Goal: Transaction & Acquisition: Book appointment/travel/reservation

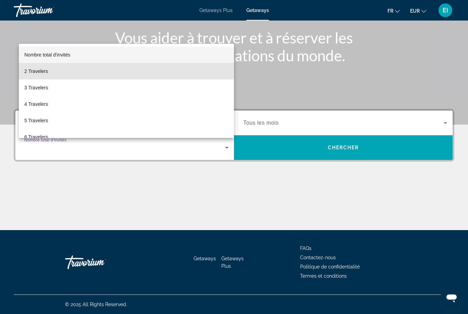
click at [150, 67] on mat-option "2 Travelers" at bounding box center [126, 71] width 215 height 16
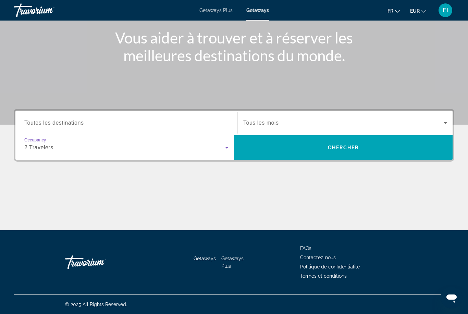
click at [405, 119] on span "Search widget" at bounding box center [343, 123] width 200 height 8
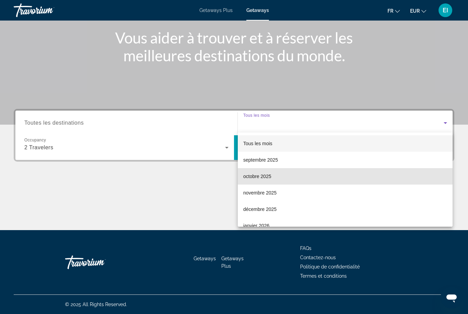
click at [333, 175] on mat-option "octobre 2025" at bounding box center [345, 176] width 215 height 16
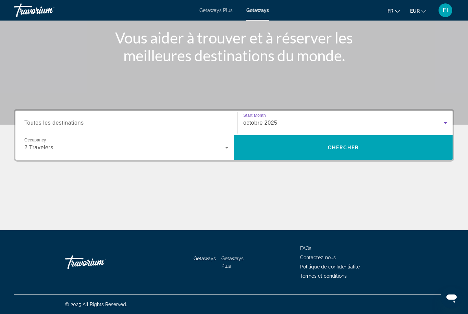
click at [360, 146] on span "Search widget" at bounding box center [343, 147] width 218 height 16
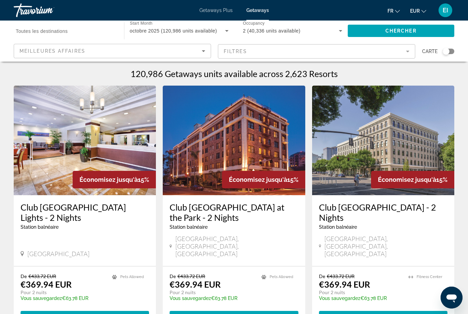
click at [203, 51] on icon "Sort by" at bounding box center [203, 51] width 3 height 2
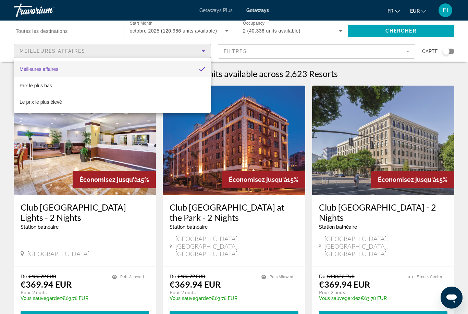
click at [194, 59] on div "Meilleures affaires Prix ​​le plus bas Le prix le plus élevé" at bounding box center [112, 85] width 196 height 55
click at [203, 49] on div at bounding box center [234, 157] width 468 height 314
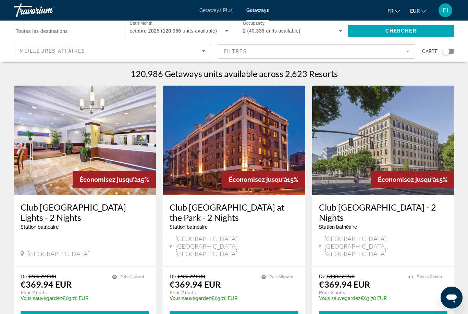
click at [314, 52] on mat-form-field "Filtres" at bounding box center [316, 51] width 197 height 14
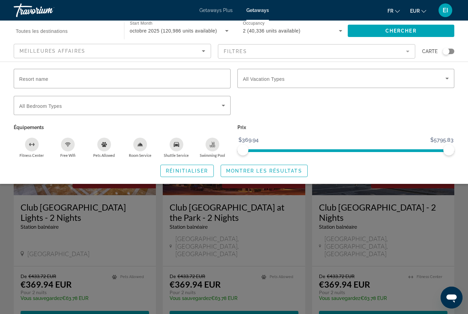
click at [211, 80] on input "Resort name" at bounding box center [122, 79] width 206 height 8
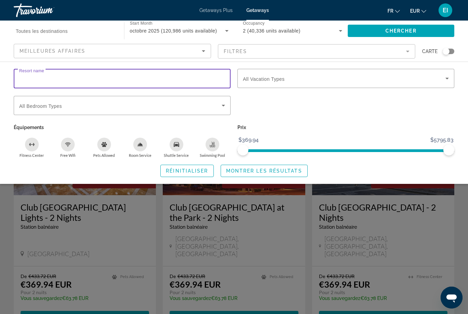
click at [328, 110] on div "Search widget" at bounding box center [346, 109] width 224 height 27
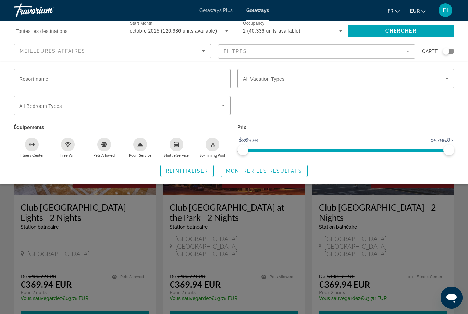
click at [444, 82] on icon "Search widget" at bounding box center [447, 78] width 8 height 8
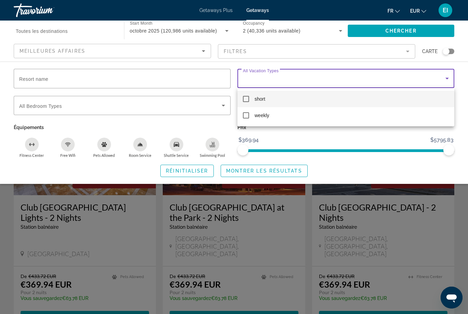
click at [390, 136] on div at bounding box center [234, 157] width 468 height 314
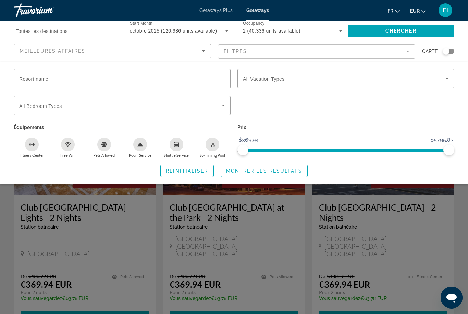
click at [211, 101] on span "Search widget" at bounding box center [120, 105] width 202 height 8
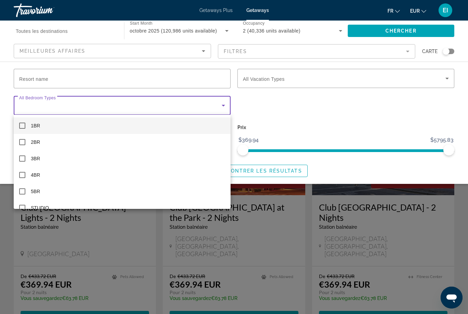
click at [219, 108] on div at bounding box center [234, 157] width 468 height 314
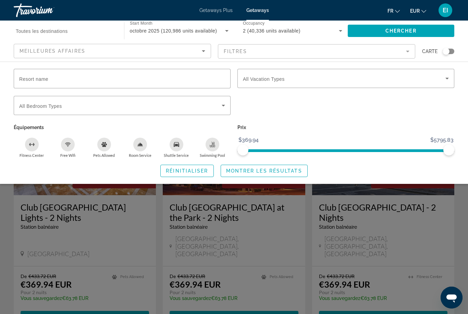
click at [405, 80] on span "Search widget" at bounding box center [344, 78] width 202 height 8
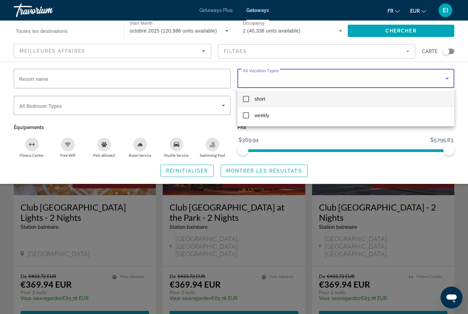
click at [426, 76] on div at bounding box center [234, 157] width 468 height 314
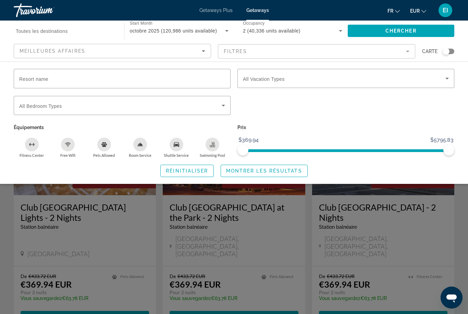
click at [435, 77] on span "Search widget" at bounding box center [344, 78] width 202 height 8
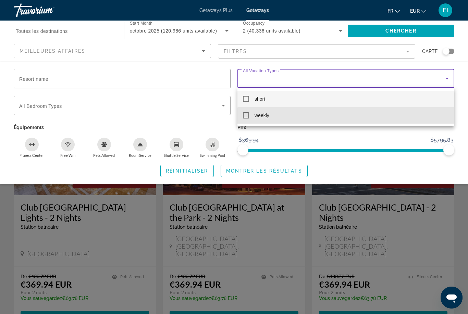
click at [355, 121] on mat-option "weekly" at bounding box center [345, 115] width 217 height 16
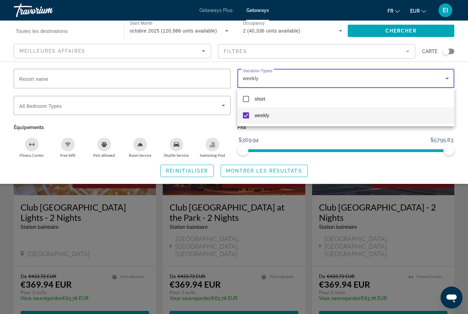
click at [444, 76] on div at bounding box center [234, 157] width 468 height 314
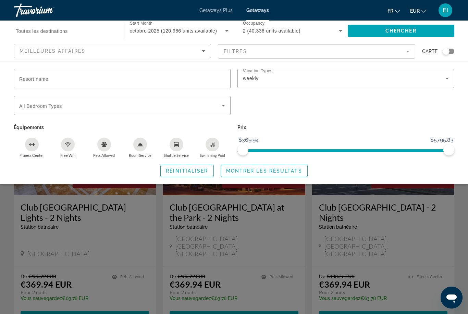
click at [291, 174] on span "Search widget" at bounding box center [264, 171] width 86 height 16
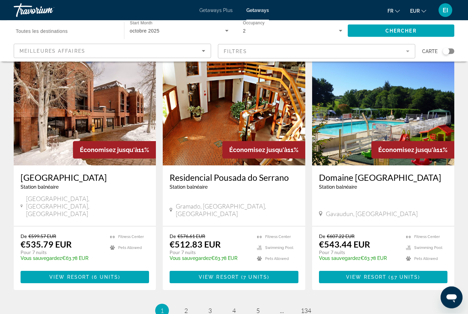
scroll to position [806, 0]
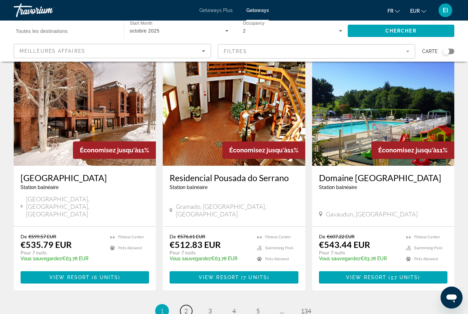
click at [184, 307] on span "2" at bounding box center [185, 311] width 3 height 8
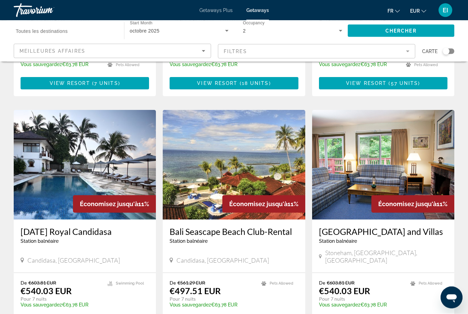
scroll to position [730, 0]
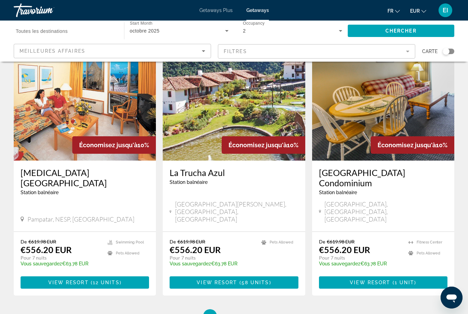
scroll to position [803, 0]
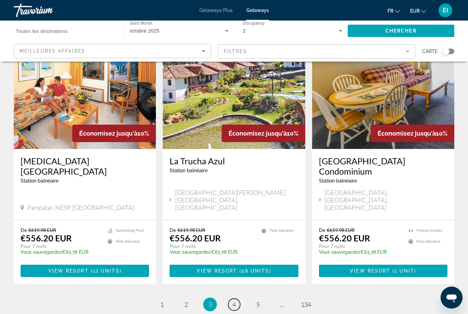
click at [236, 298] on link "page 4" at bounding box center [234, 304] width 12 height 12
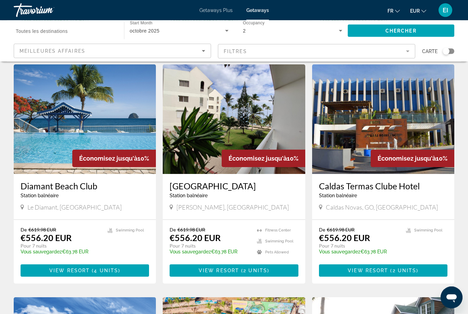
scroll to position [277, 0]
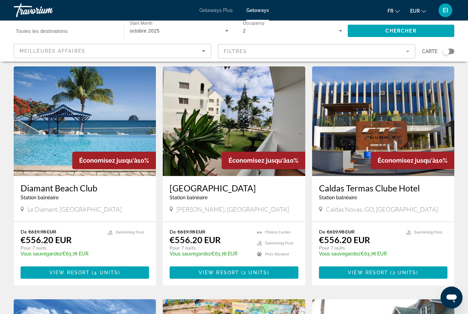
click at [128, 195] on div "Station balnéaire - Ceci est une station d'adultes seulement" at bounding box center [85, 197] width 128 height 5
click at [71, 183] on h3 "Diamant Beach Club" at bounding box center [85, 188] width 128 height 10
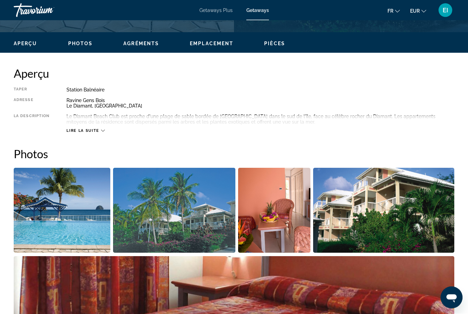
scroll to position [314, 0]
click at [88, 132] on span "Lire la suite" at bounding box center [82, 130] width 33 height 4
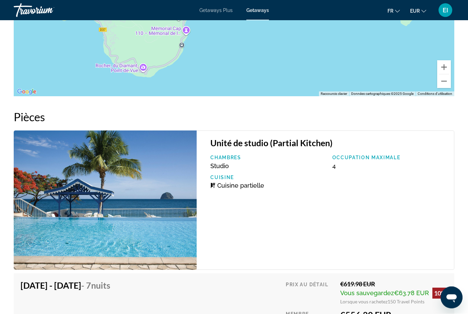
scroll to position [1261, 0]
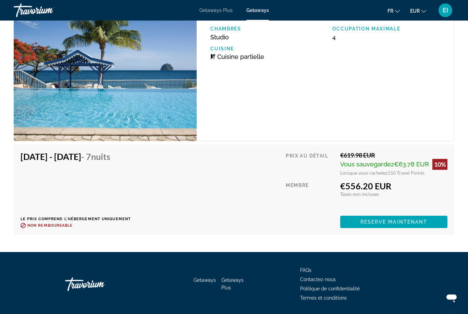
click at [433, 225] on span "Main content" at bounding box center [393, 222] width 107 height 16
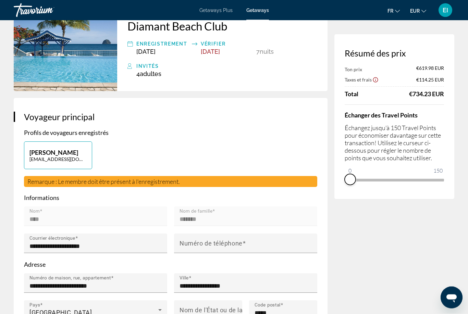
scroll to position [55, 0]
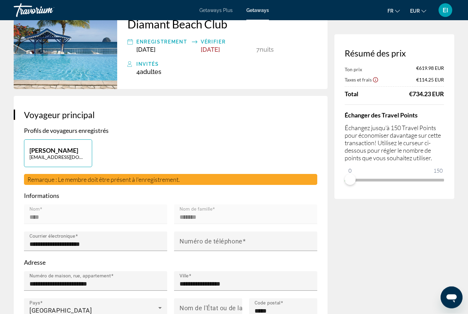
click at [375, 77] on icon "Show Taxes and Fees disclaimer" at bounding box center [375, 80] width 6 height 6
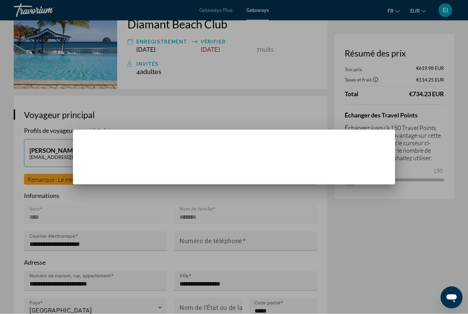
scroll to position [0, 0]
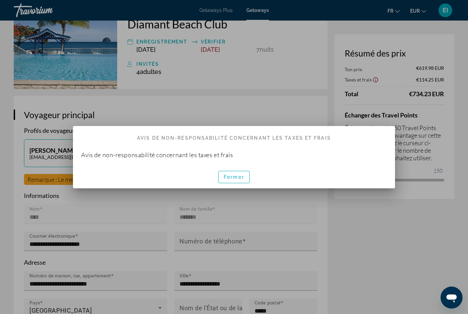
click at [238, 173] on span "button" at bounding box center [233, 177] width 31 height 16
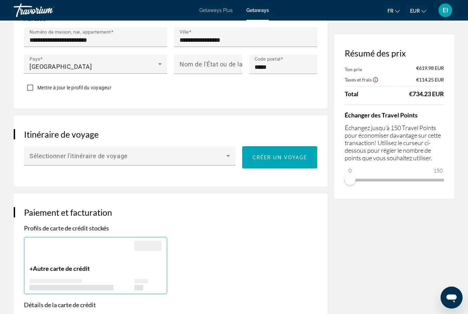
scroll to position [299, 0]
click at [224, 154] on span "Main content" at bounding box center [127, 158] width 197 height 8
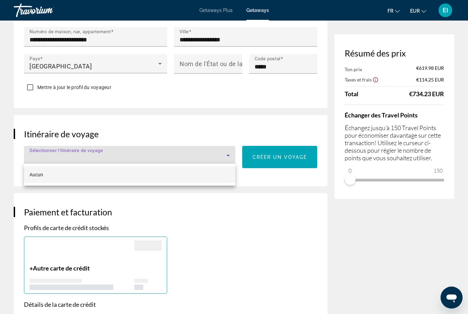
click at [350, 260] on div at bounding box center [234, 157] width 468 height 314
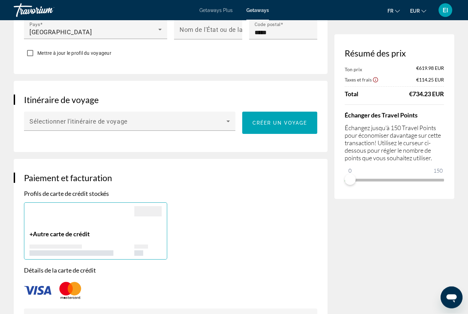
scroll to position [334, 0]
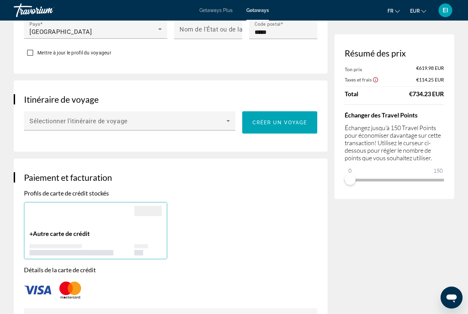
click at [297, 122] on span "Créer un voyage" at bounding box center [279, 122] width 55 height 5
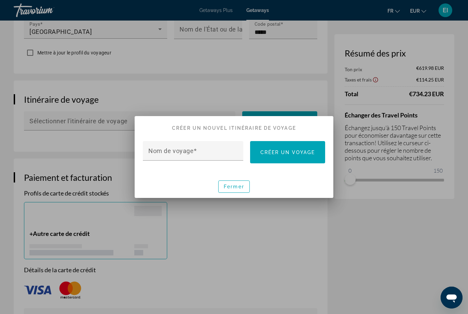
click at [241, 179] on span "button" at bounding box center [233, 186] width 31 height 16
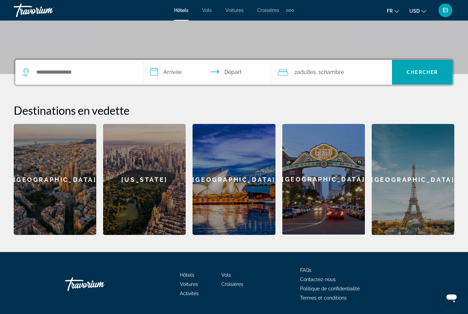
scroll to position [130, 0]
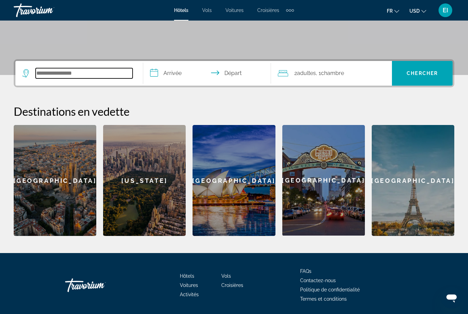
click at [97, 75] on input "Search widget" at bounding box center [84, 73] width 97 height 10
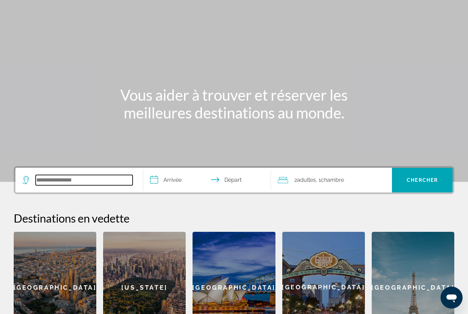
scroll to position [0, 0]
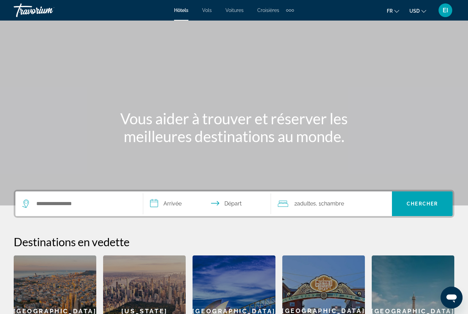
click at [293, 8] on div "Extra navigation items" at bounding box center [290, 10] width 8 height 10
click at [337, 13] on div "fr English Español Français Italiano Português русский USD USD ($) MXN (Mex$) C…" at bounding box center [377, 10] width 153 height 14
click at [422, 10] on icon "Change currency" at bounding box center [423, 11] width 5 height 5
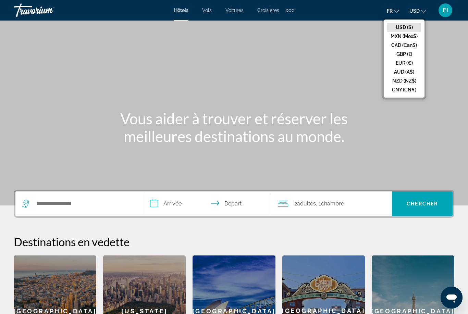
click at [408, 64] on button "EUR (€)" at bounding box center [404, 63] width 34 height 9
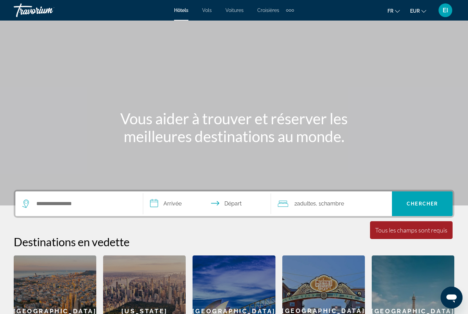
click at [71, 283] on div "[GEOGRAPHIC_DATA]" at bounding box center [55, 310] width 82 height 111
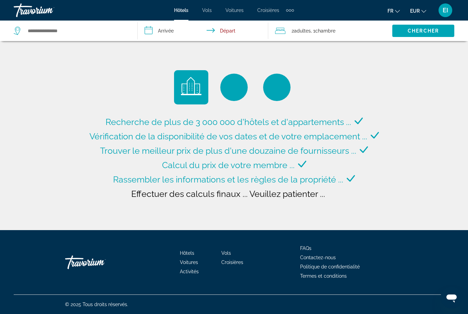
type input "**********"
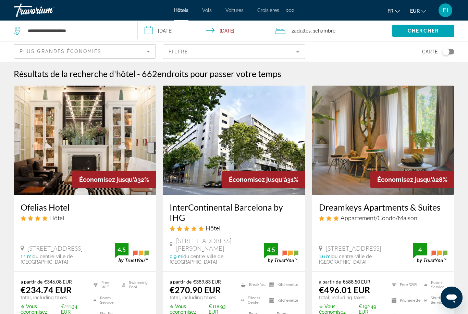
click at [267, 46] on mat-form-field "Filtre" at bounding box center [234, 51] width 142 height 14
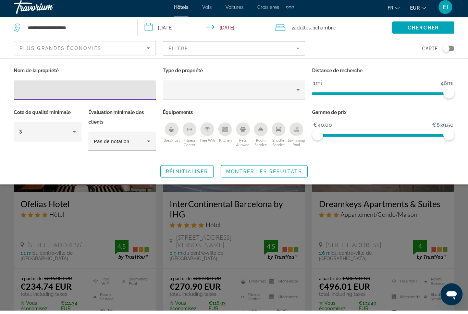
click at [442, 158] on div "Nom de la propriété Type de propriété Distance de recherche 1mi 46mi 46mi Cote …" at bounding box center [234, 125] width 468 height 112
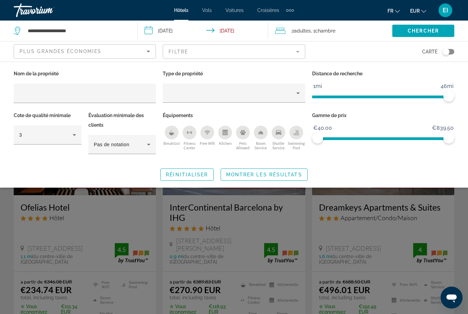
click at [285, 90] on div "Property type" at bounding box center [232, 93] width 128 height 8
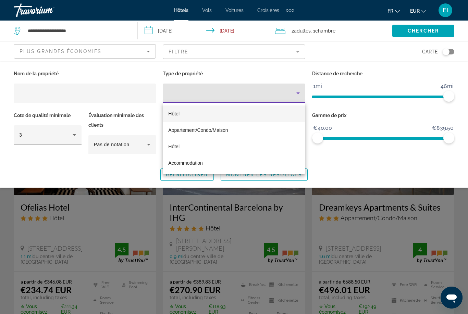
click at [390, 173] on div at bounding box center [234, 157] width 468 height 314
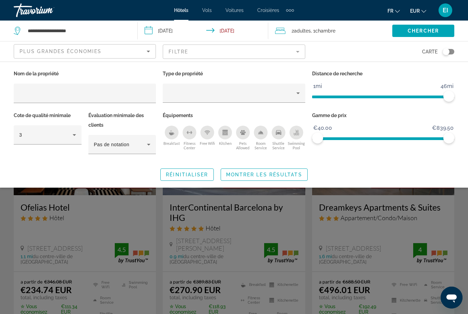
click at [204, 250] on div "Search widget" at bounding box center [234, 208] width 468 height 211
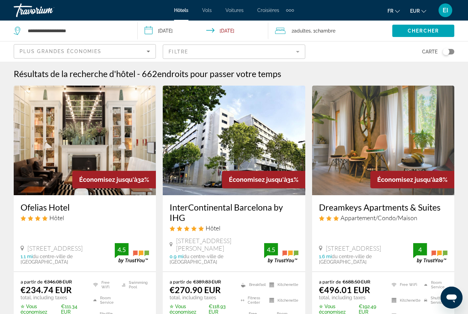
click at [269, 49] on mat-form-field "Filtre" at bounding box center [234, 51] width 142 height 14
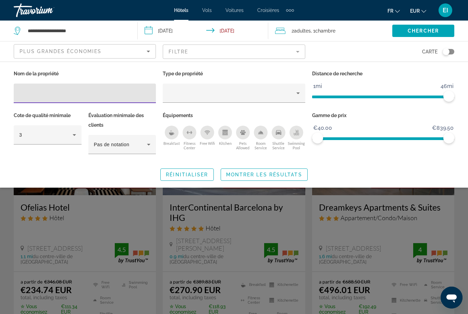
click at [173, 137] on div "Breakfast" at bounding box center [172, 133] width 14 height 14
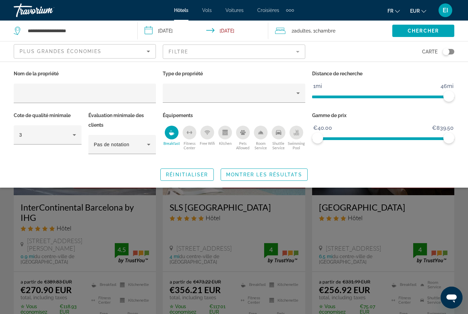
click at [275, 177] on span "Montrer les résultats" at bounding box center [264, 174] width 76 height 5
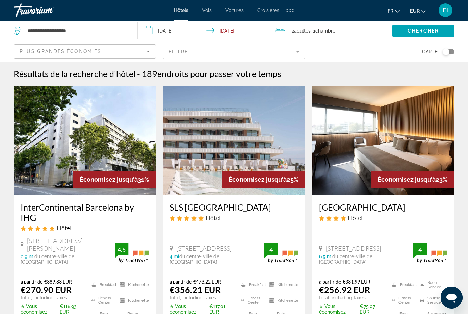
click at [200, 30] on input "**********" at bounding box center [204, 32] width 133 height 23
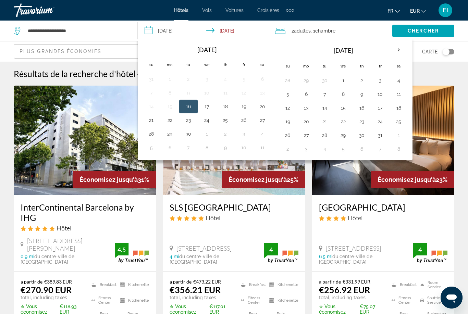
click at [382, 81] on button "3" at bounding box center [379, 81] width 11 height 10
click at [308, 93] on button "6" at bounding box center [306, 94] width 11 height 10
type input "**********"
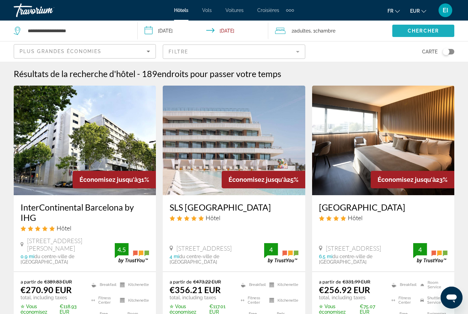
click at [418, 28] on span "Chercher" at bounding box center [422, 30] width 31 height 5
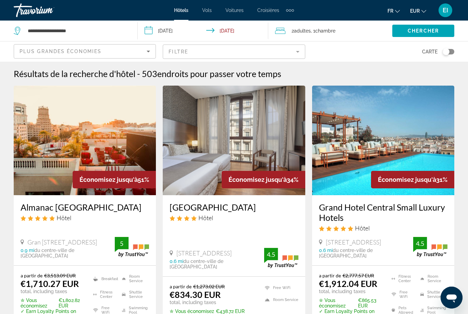
click at [145, 51] on icon "Sort by" at bounding box center [148, 51] width 8 height 8
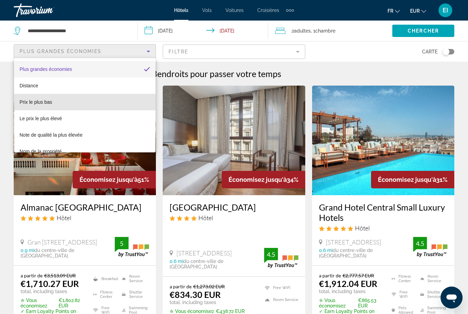
click at [99, 110] on mat-option "Le prix le plus élevé" at bounding box center [84, 118] width 141 height 16
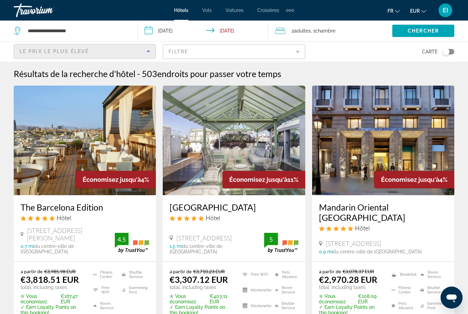
click at [137, 53] on div "Le prix le plus élevé" at bounding box center [83, 51] width 127 height 8
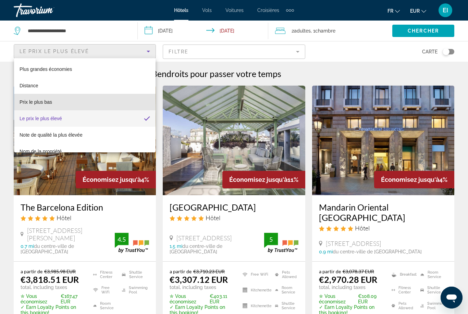
click at [107, 105] on mat-option "Prix le plus bas" at bounding box center [84, 102] width 141 height 16
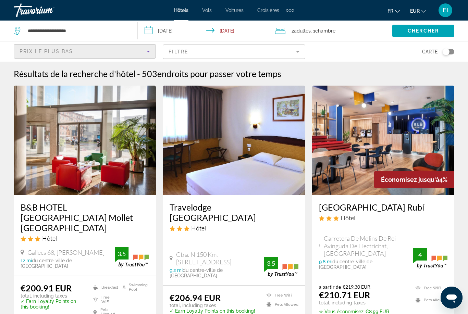
click at [264, 58] on mat-form-field "Filtre" at bounding box center [234, 51] width 142 height 14
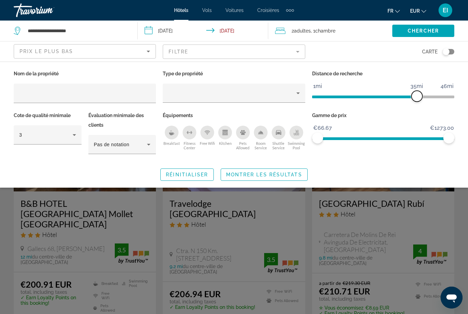
scroll to position [4, 0]
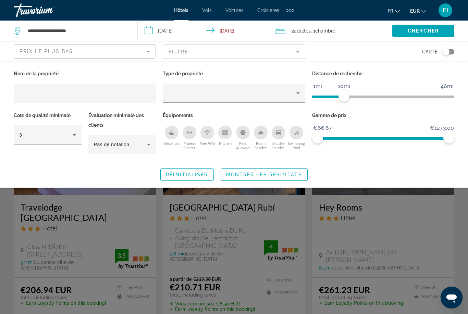
click at [175, 136] on div "Breakfast" at bounding box center [172, 133] width 14 height 14
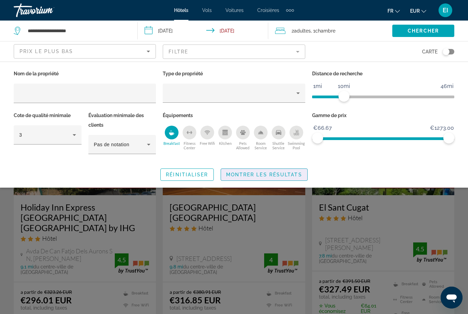
click at [279, 181] on span "Search widget" at bounding box center [264, 174] width 86 height 16
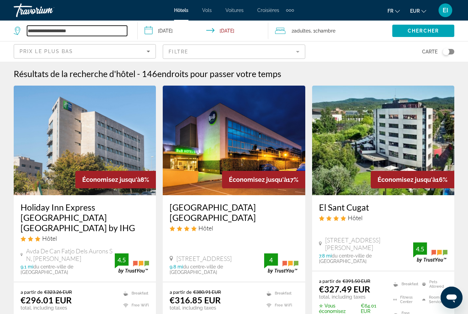
click at [82, 36] on input "**********" at bounding box center [77, 31] width 100 height 10
type input "*"
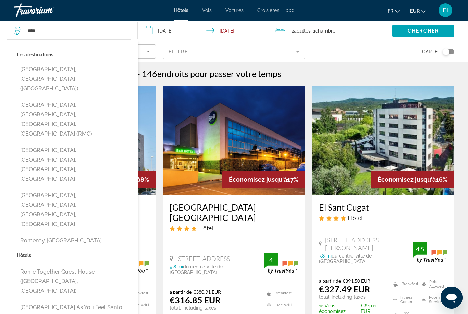
click at [80, 73] on button "[GEOGRAPHIC_DATA], [GEOGRAPHIC_DATA] ([GEOGRAPHIC_DATA])" at bounding box center [74, 79] width 114 height 32
type input "**********"
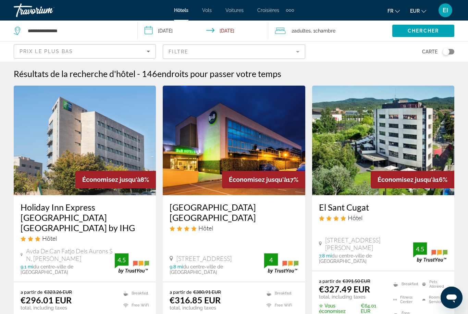
click at [433, 28] on span "Chercher" at bounding box center [422, 30] width 31 height 5
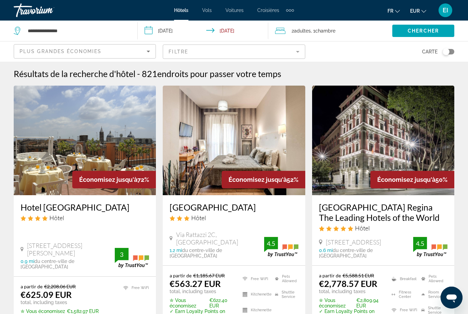
click at [134, 54] on div "Plus grandes économies" at bounding box center [83, 51] width 127 height 8
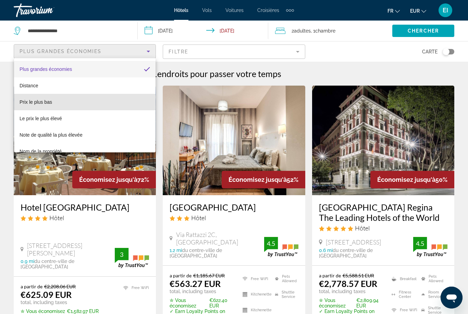
click at [84, 104] on mat-option "Prix le plus bas" at bounding box center [84, 102] width 141 height 16
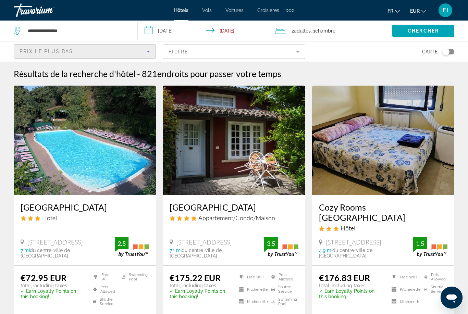
click at [202, 53] on mat-form-field "Filtre" at bounding box center [234, 51] width 142 height 14
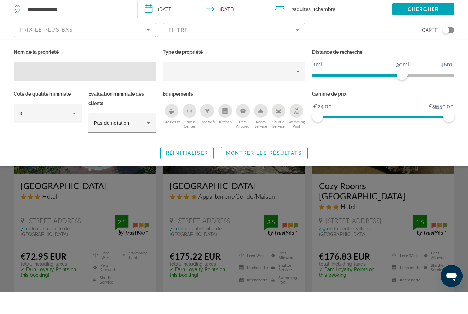
click at [171, 130] on icon "Breakfast" at bounding box center [171, 132] width 5 height 5
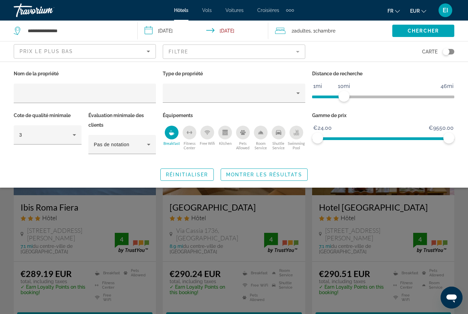
click at [284, 174] on span "Montrer les résultats" at bounding box center [264, 174] width 76 height 5
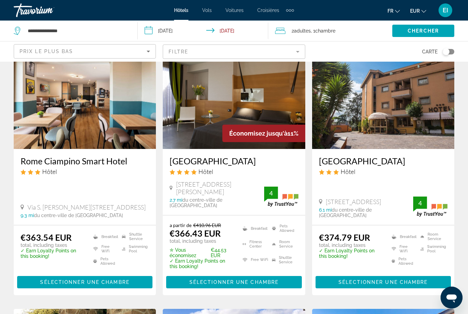
scroll to position [559, 0]
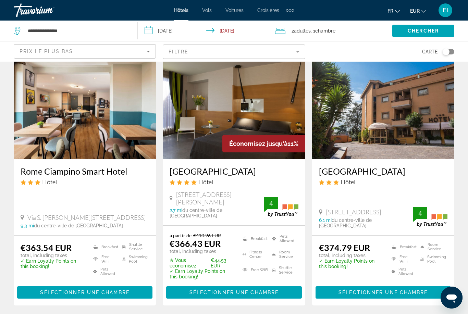
click at [275, 120] on img "Main content" at bounding box center [234, 105] width 142 height 110
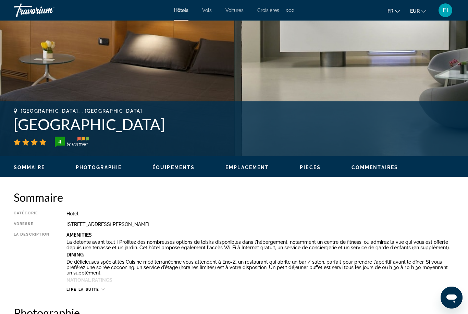
scroll to position [196, 0]
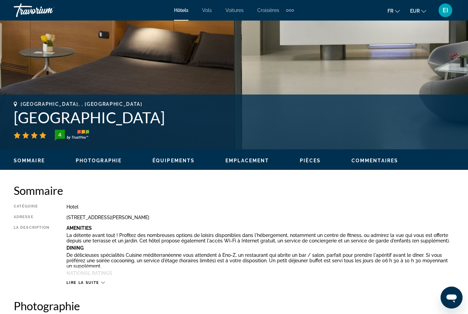
click at [185, 168] on div "Sommaire Photographie Équipements Emplacement Pièces Commentaires Voir les disp…" at bounding box center [234, 159] width 468 height 21
click at [191, 159] on span "Équipements" at bounding box center [173, 160] width 42 height 5
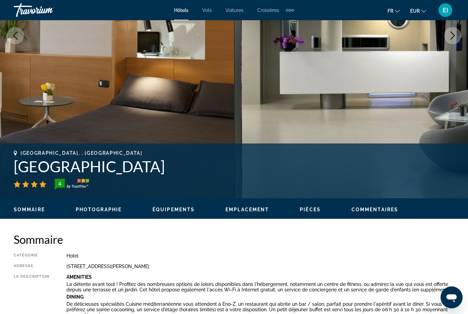
scroll to position [0, 0]
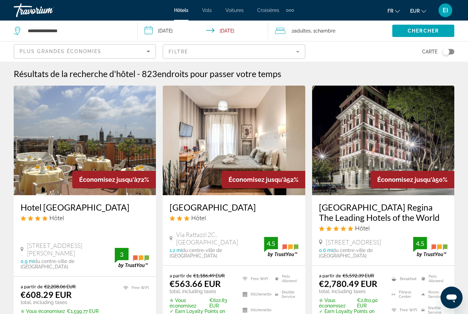
click at [124, 55] on div "Plus grandes économies" at bounding box center [83, 51] width 127 height 8
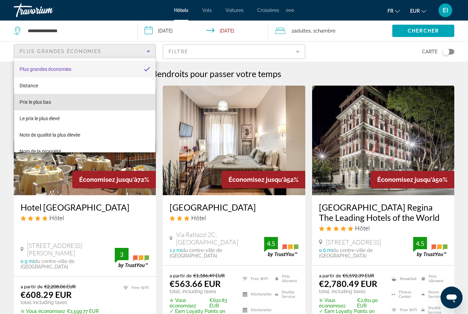
click at [110, 100] on mat-option "Prix le plus bas" at bounding box center [84, 102] width 141 height 16
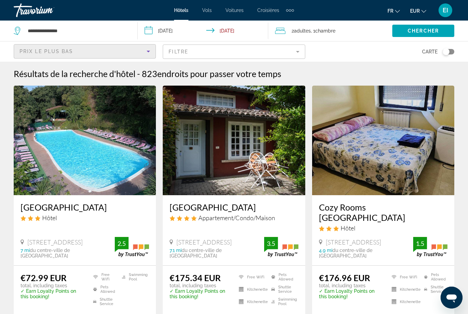
click at [251, 54] on mat-form-field "Filtre" at bounding box center [234, 51] width 142 height 14
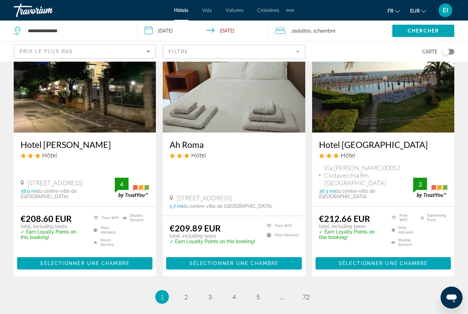
scroll to position [886, 0]
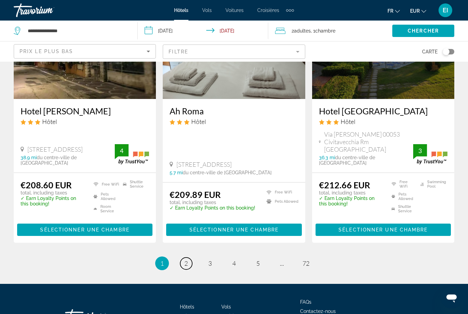
click at [187, 257] on link "page 2" at bounding box center [186, 263] width 12 height 12
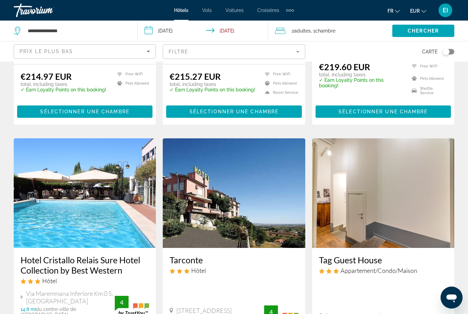
scroll to position [195, 0]
